Goal: Share content

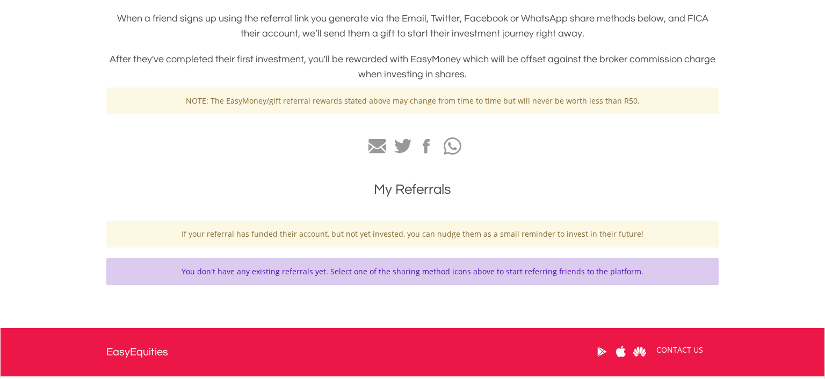
scroll to position [227, 0]
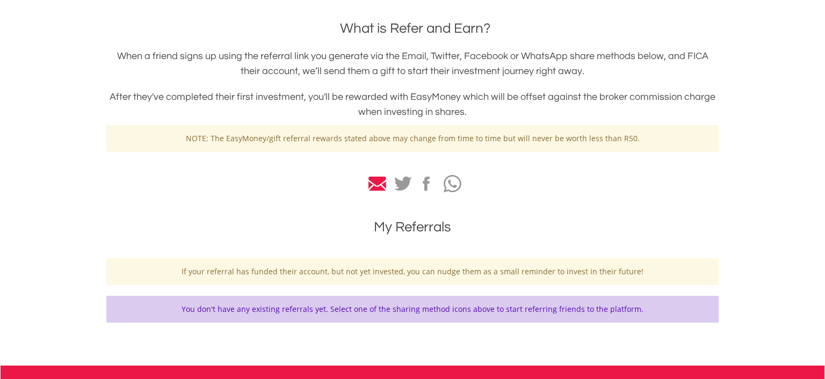
click at [378, 189] on icon at bounding box center [378, 184] width 18 height 15
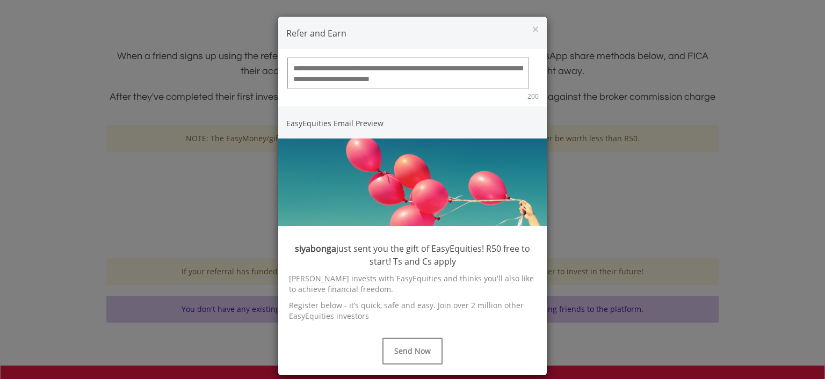
click at [420, 73] on textarea at bounding box center [408, 73] width 242 height 32
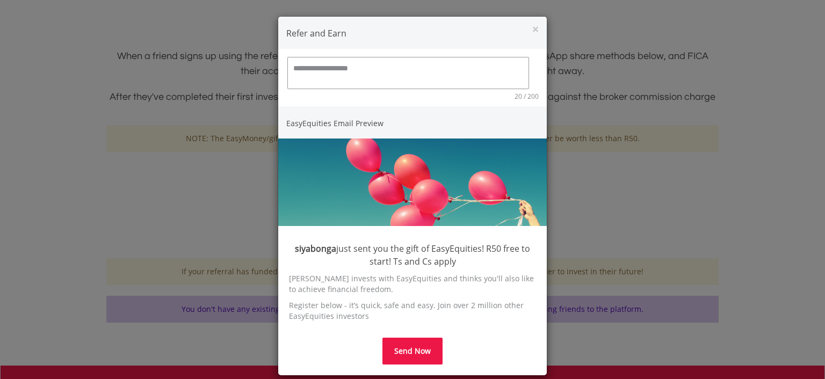
type textarea "**********"
click at [406, 351] on button "Send Now" at bounding box center [412, 351] width 60 height 27
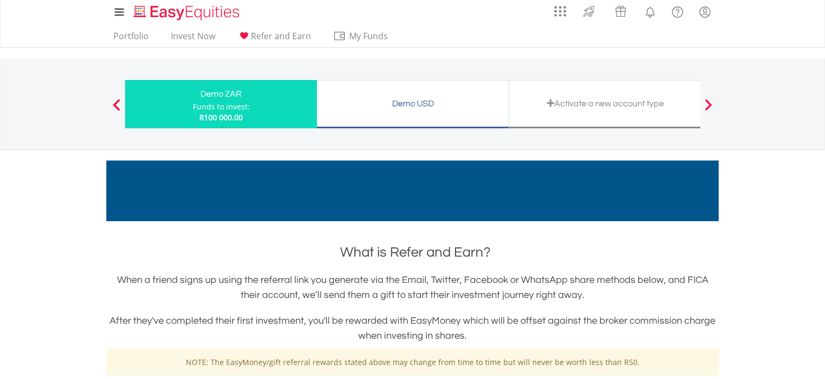
scroll to position [0, 0]
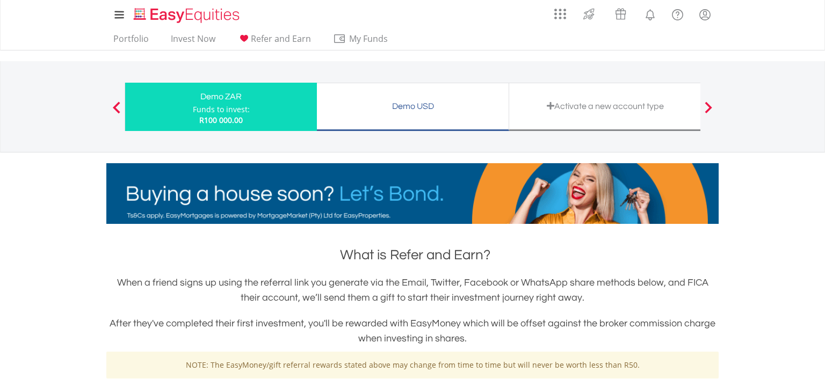
click at [582, 106] on div "Activate a new account type" at bounding box center [605, 106] width 179 height 15
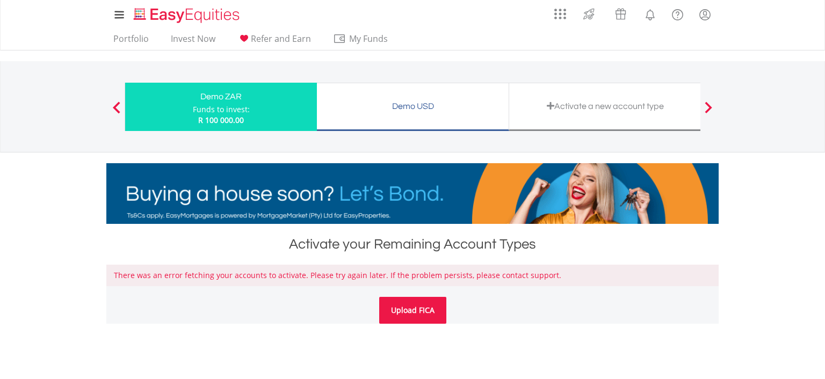
click at [416, 313] on link "Upload FICA" at bounding box center [412, 310] width 67 height 27
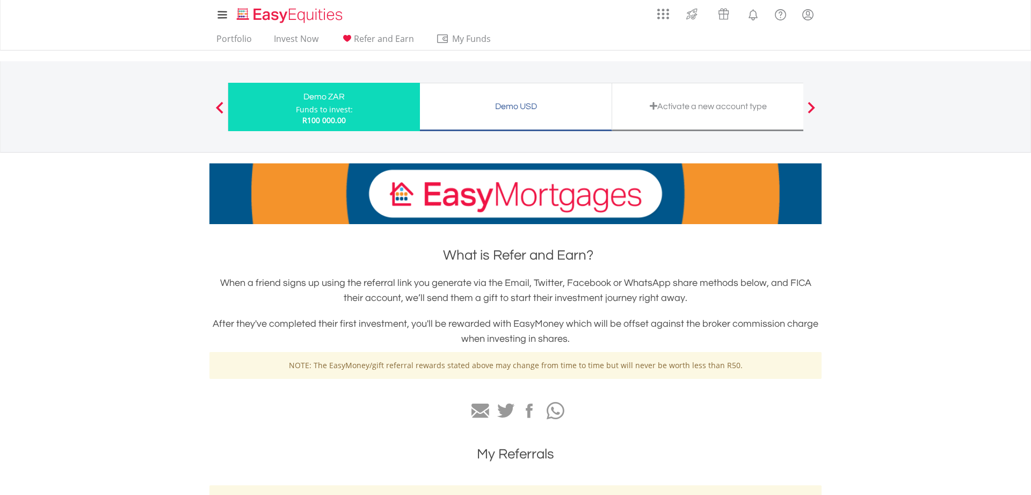
click at [815, 109] on span at bounding box center [812, 108] width 8 height 12
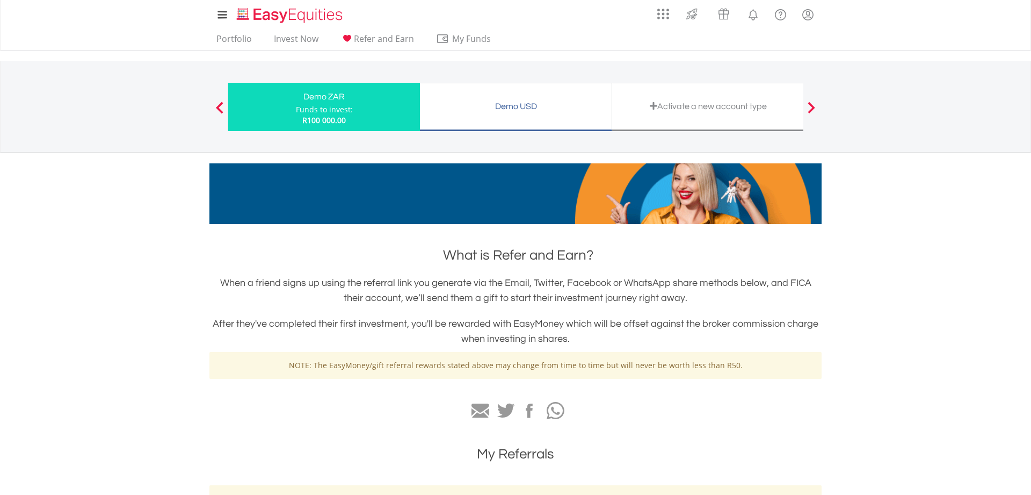
click at [815, 109] on div at bounding box center [811, 107] width 21 height 11
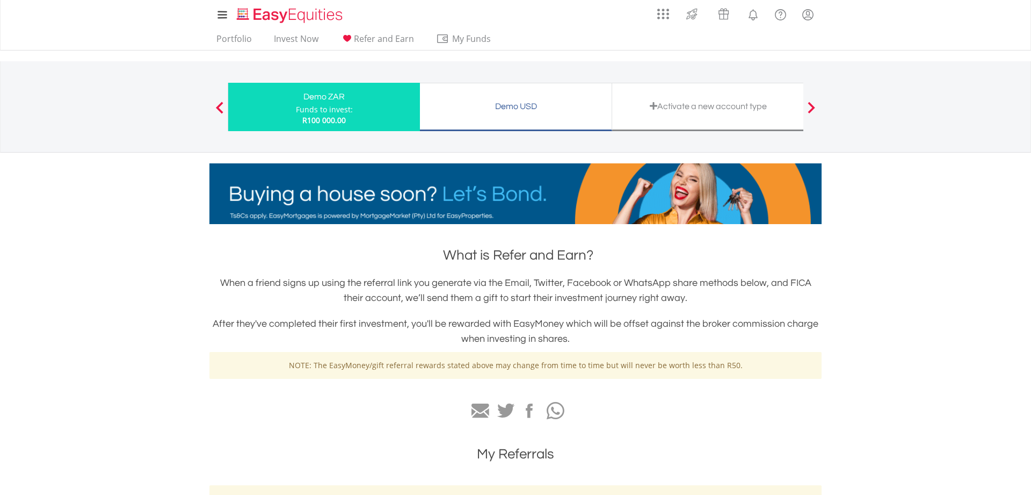
click at [807, 109] on div at bounding box center [811, 107] width 21 height 11
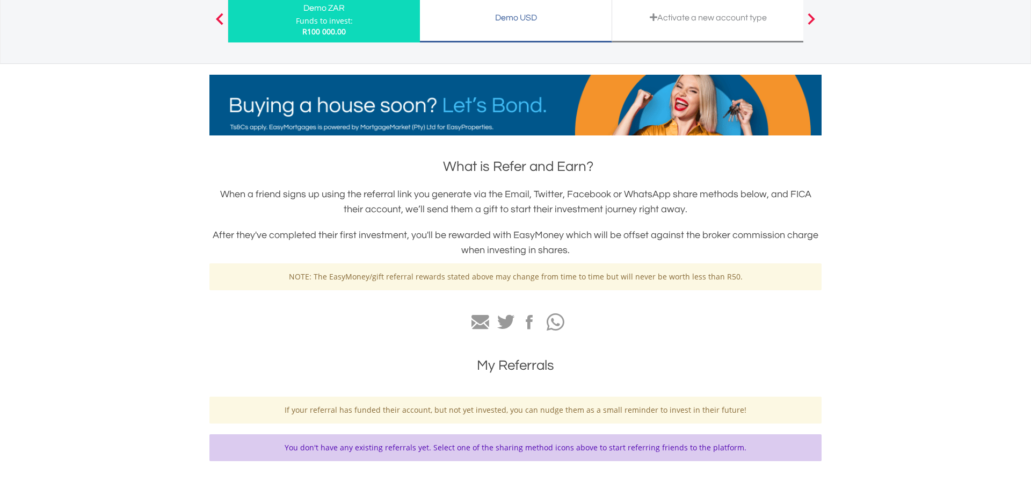
scroll to position [164, 0]
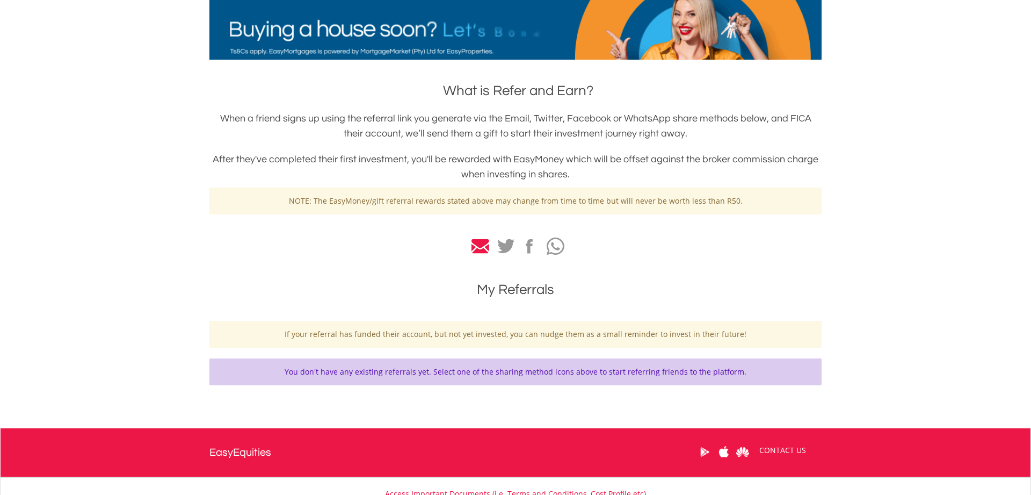
click at [481, 245] on icon at bounding box center [481, 246] width 18 height 15
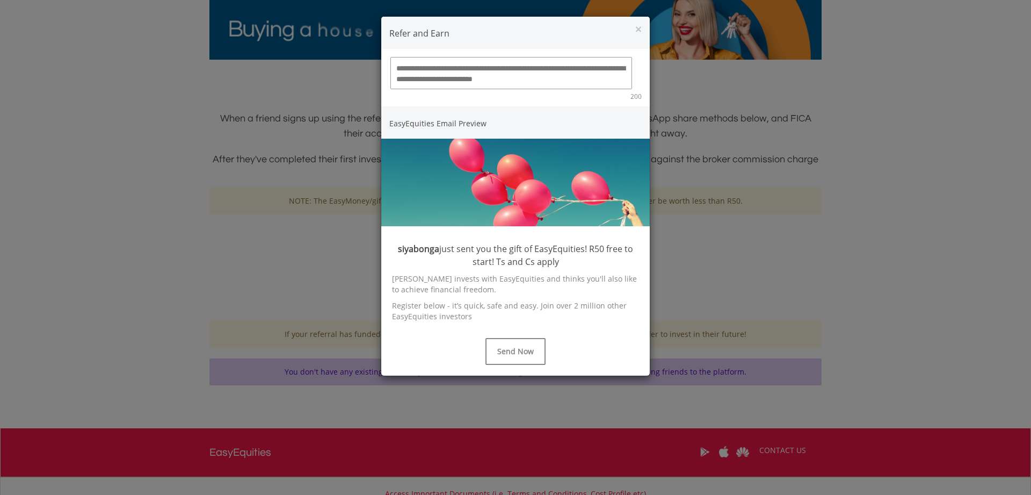
click at [449, 68] on textarea at bounding box center [512, 73] width 242 height 32
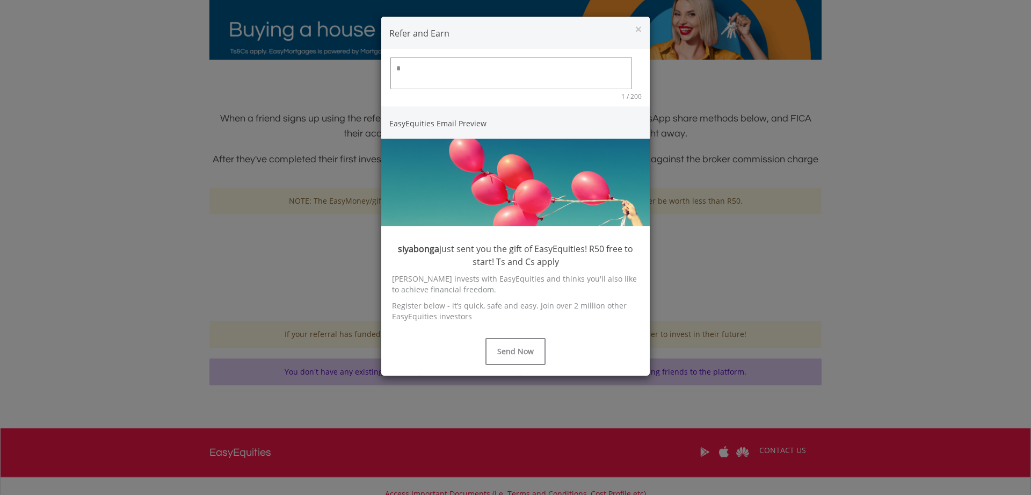
type textarea "*"
